Goal: Use online tool/utility: Utilize a website feature to perform a specific function

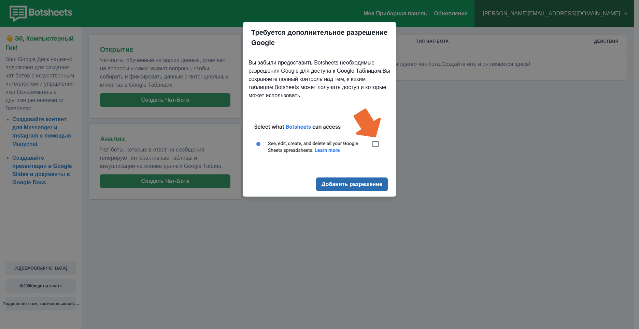
click at [334, 184] on ya-tr-span "Добавить разрешение" at bounding box center [352, 184] width 61 height 6
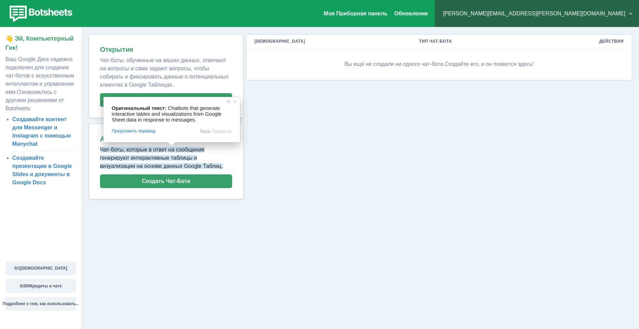
click at [440, 209] on div "Моя Приборная панель Обновление пупырев.илья@zolotoy.ru Планы и цены Мои платеж…" at bounding box center [319, 164] width 639 height 329
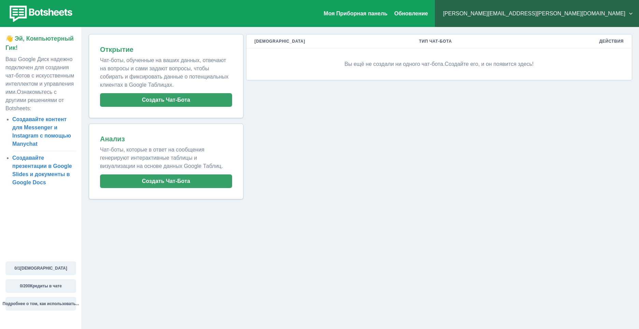
click at [462, 18] on div "Моя Приборная панель Обновление пупырев.илья@zolotoy.ru Планы и цены Мои платеж…" at bounding box center [319, 13] width 639 height 27
drag, startPoint x: 39, startPoint y: 82, endPoint x: 9, endPoint y: 61, distance: 36.5
click at [9, 62] on ya-tr-span "Ваш Google Диск надежно подключен для создания чат-ботов с искусственным интелл…" at bounding box center [39, 75] width 69 height 39
click at [405, 129] on div "Мои Чат-боты Тип Чат-Бота Действия Вы ещё не создали ни одного чат-бота. Создай…" at bounding box center [438, 116] width 389 height 165
